Goal: Information Seeking & Learning: Learn about a topic

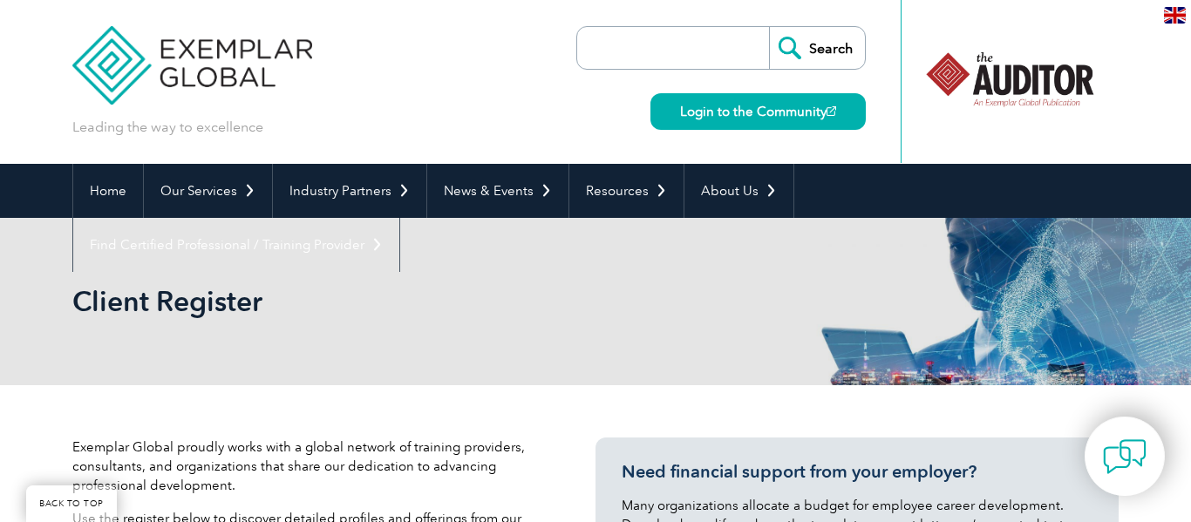
select select "[GEOGRAPHIC_DATA]"
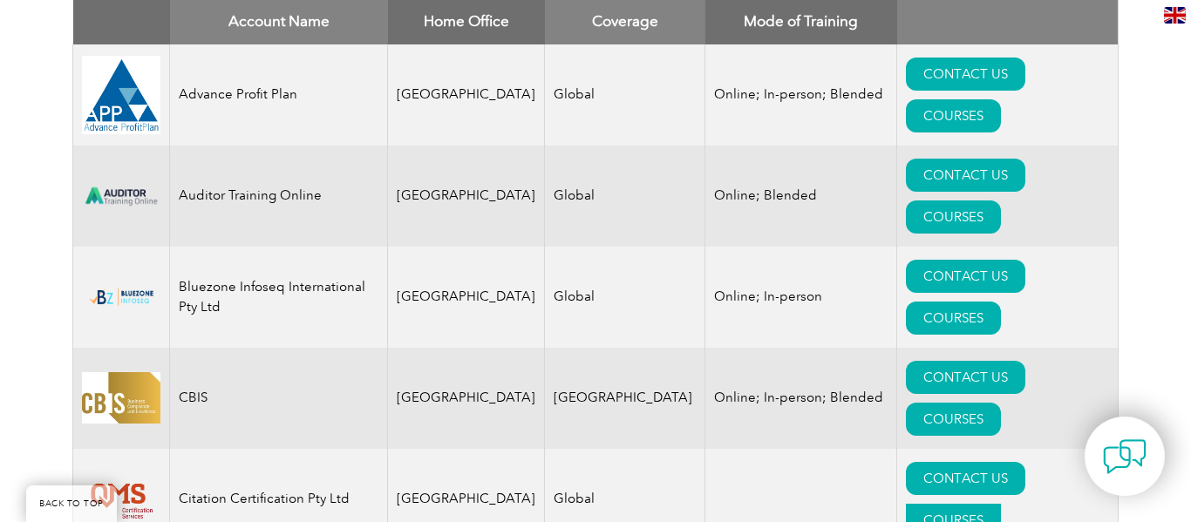
click at [1001, 504] on link "COURSES" at bounding box center [953, 520] width 95 height 33
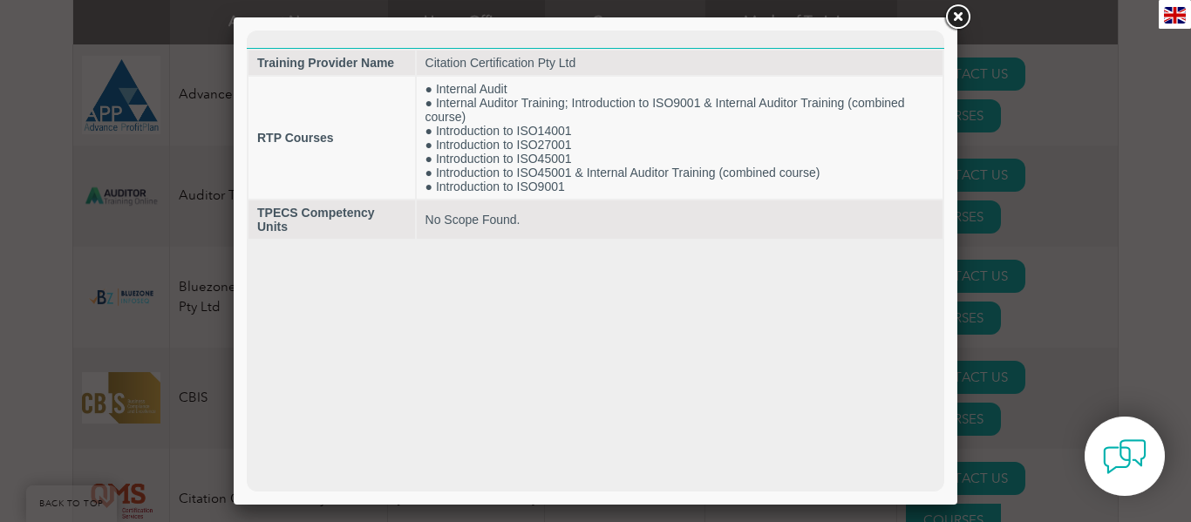
scroll to position [0, 0]
click at [956, 11] on link at bounding box center [957, 17] width 31 height 31
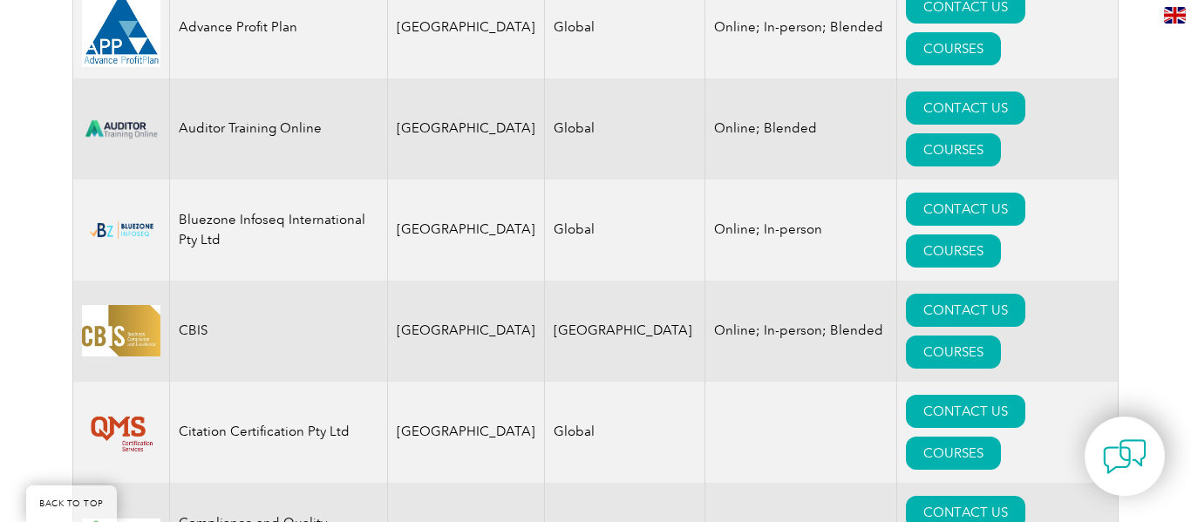
scroll to position [837, 0]
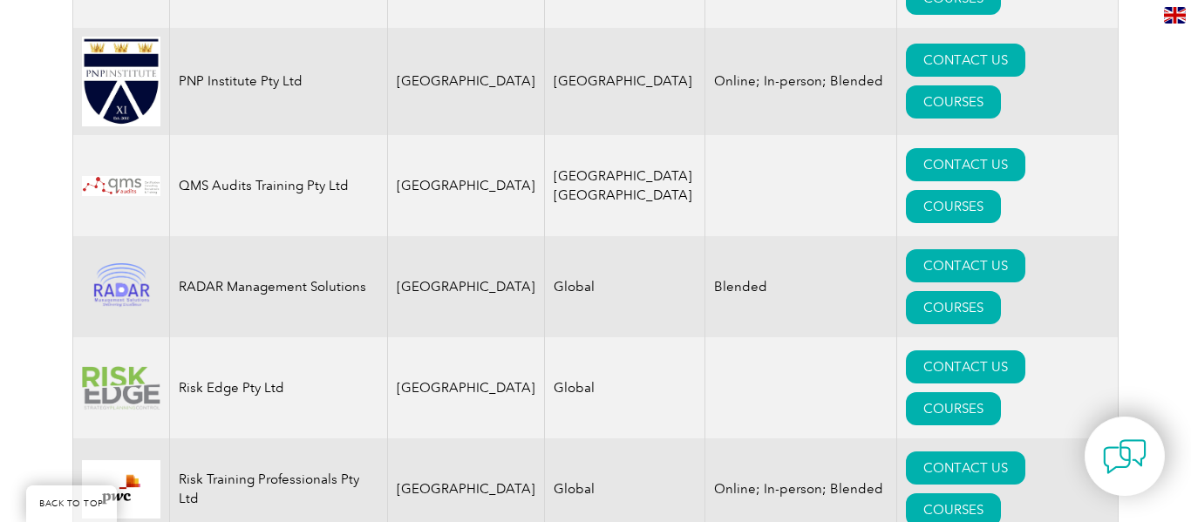
scroll to position [2286, 0]
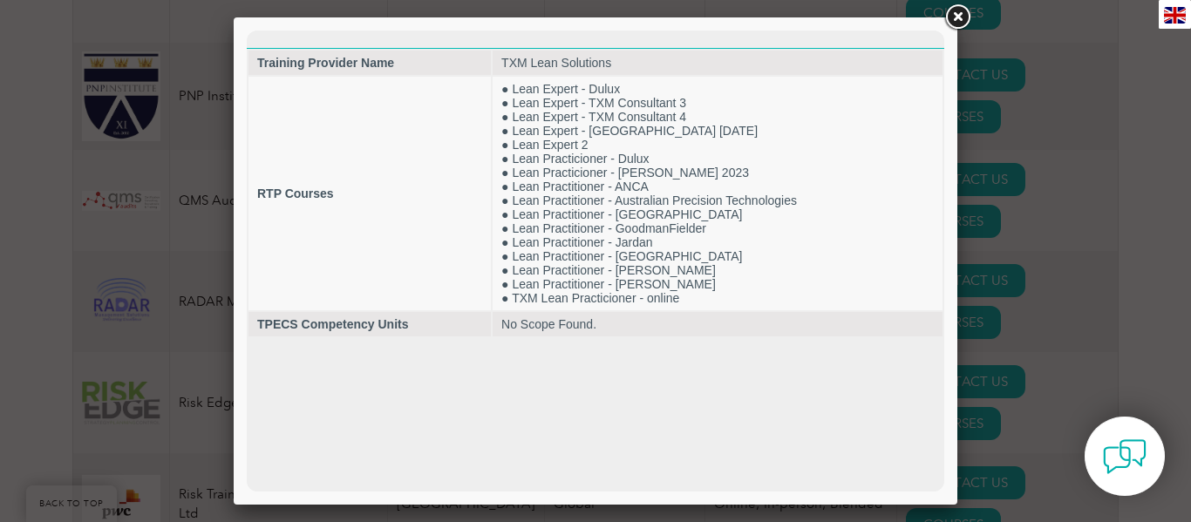
scroll to position [0, 0]
click at [958, 17] on link at bounding box center [957, 17] width 31 height 31
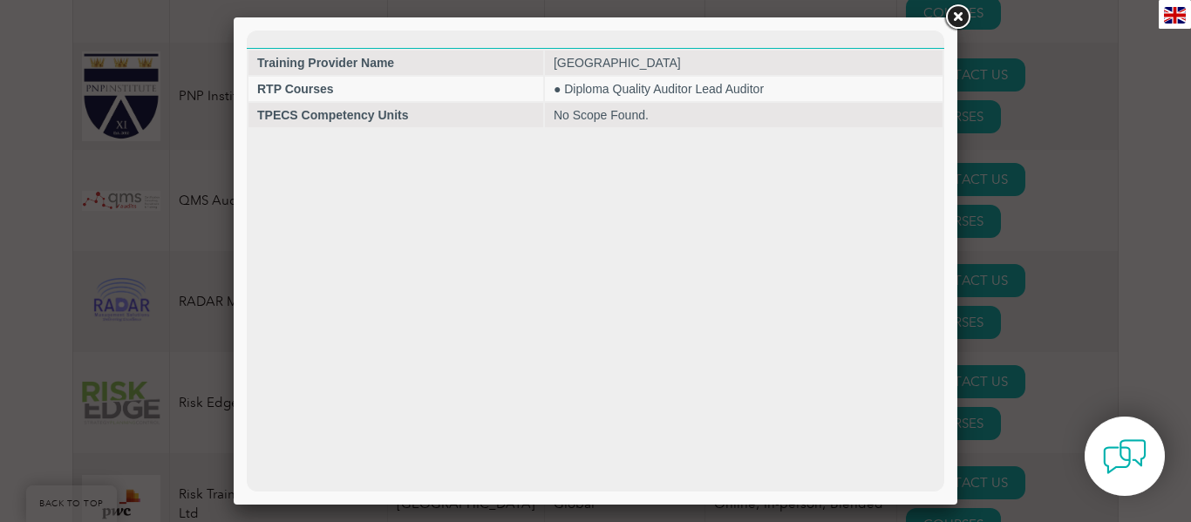
click at [955, 18] on link at bounding box center [957, 17] width 31 height 31
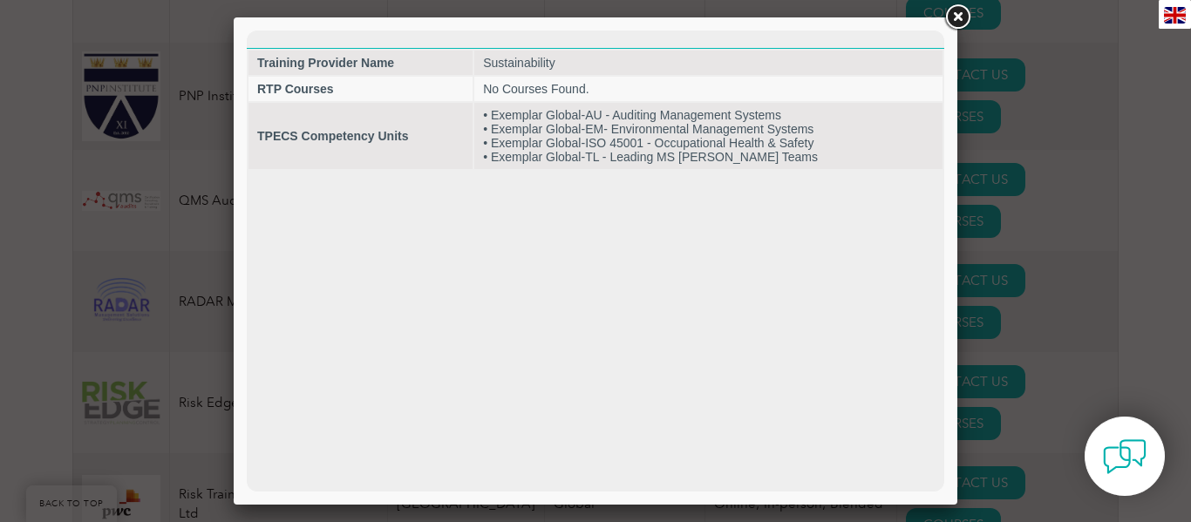
click at [957, 20] on link at bounding box center [957, 17] width 31 height 31
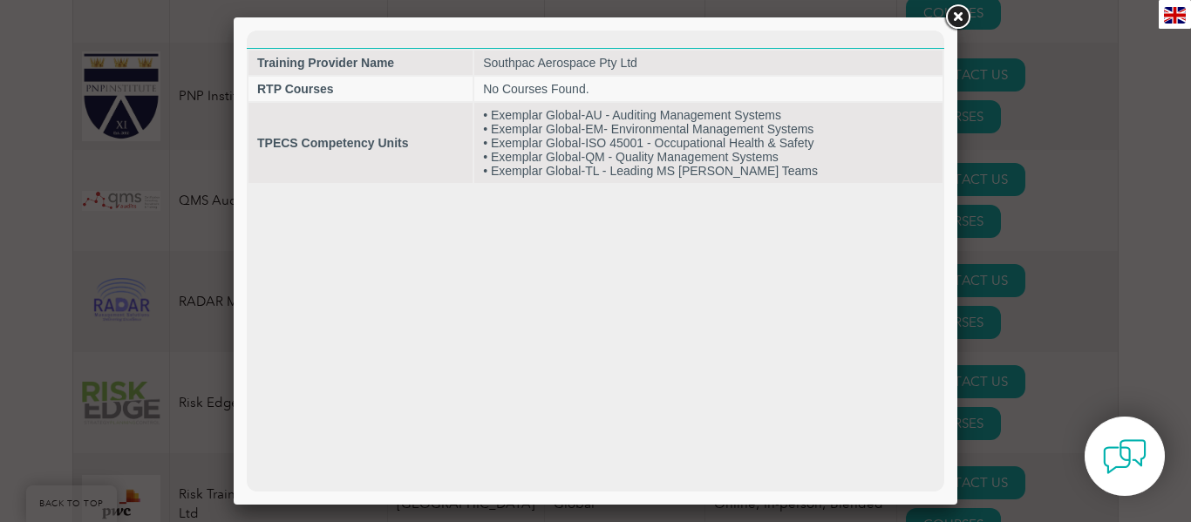
click at [954, 16] on link at bounding box center [957, 17] width 31 height 31
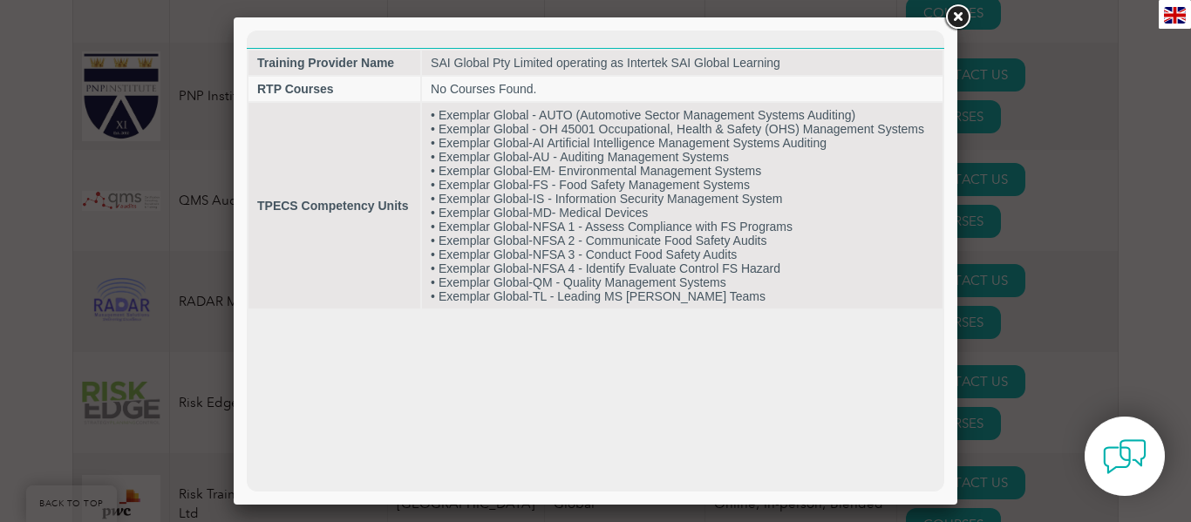
click at [956, 18] on link at bounding box center [957, 17] width 31 height 31
